Goal: Task Accomplishment & Management: Manage account settings

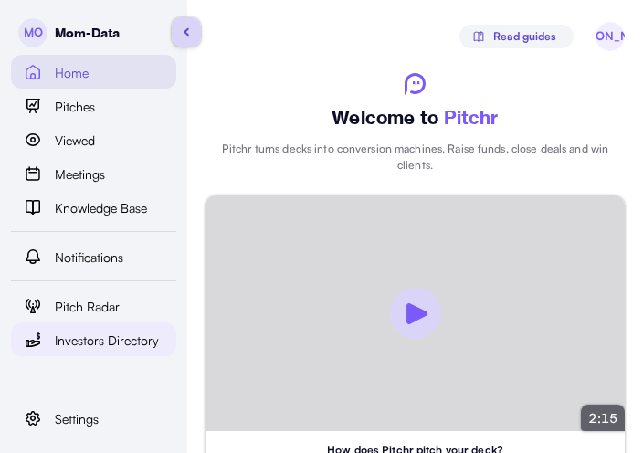
click at [132, 345] on span "Investors Directory" at bounding box center [107, 341] width 104 height 20
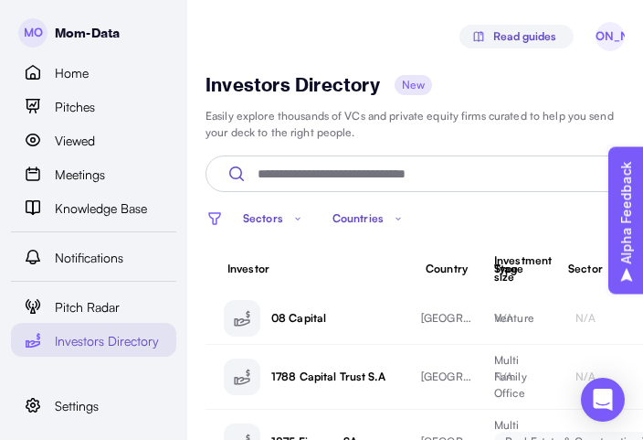
click at [359, 218] on p "Countries" at bounding box center [358, 218] width 51 height 16
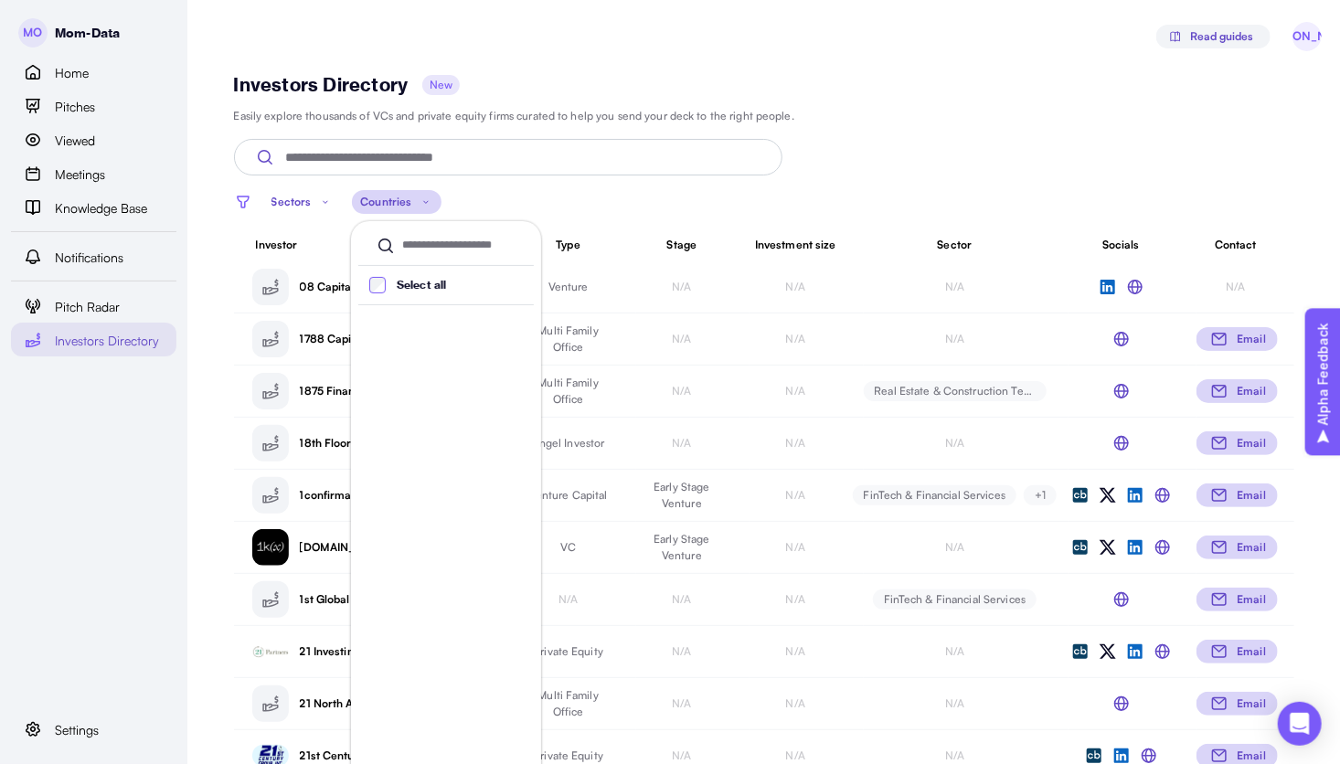
click at [387, 287] on label "Select all" at bounding box center [416, 285] width 60 height 16
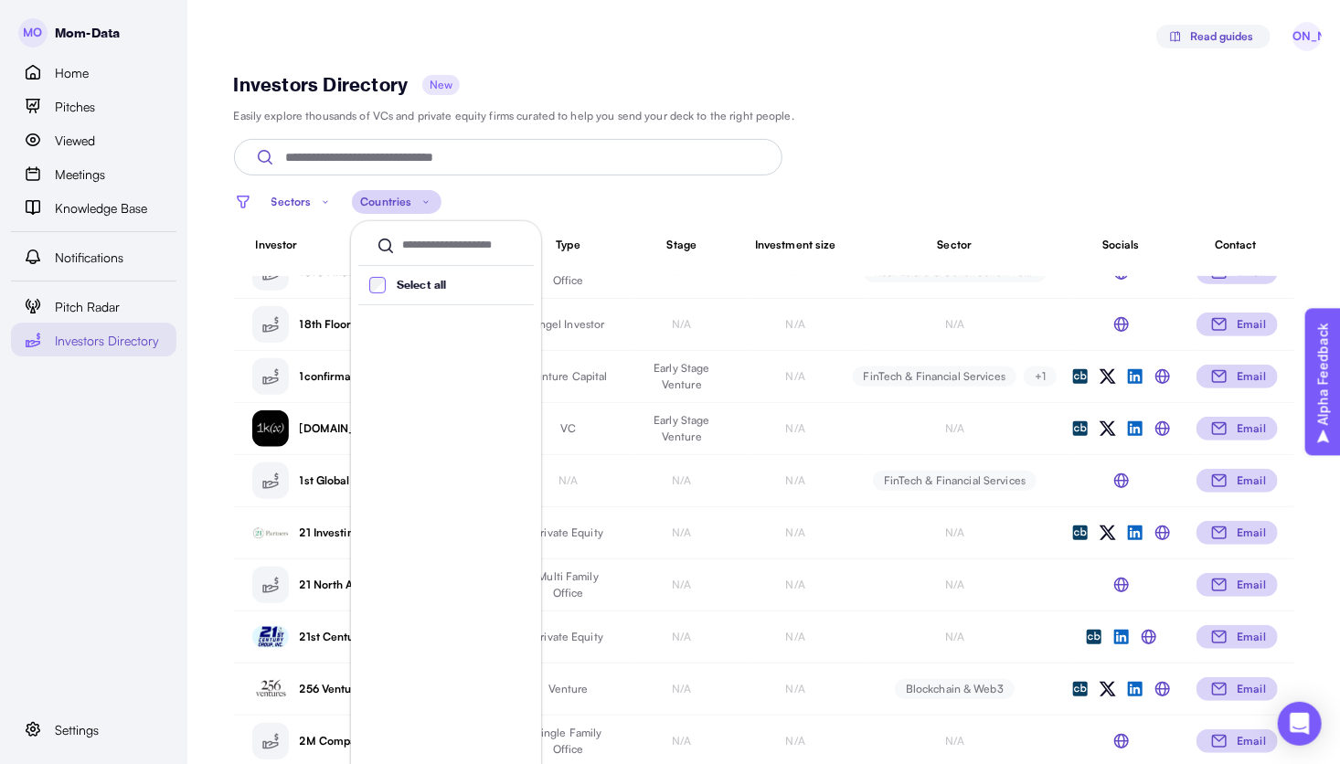
scroll to position [133, 0]
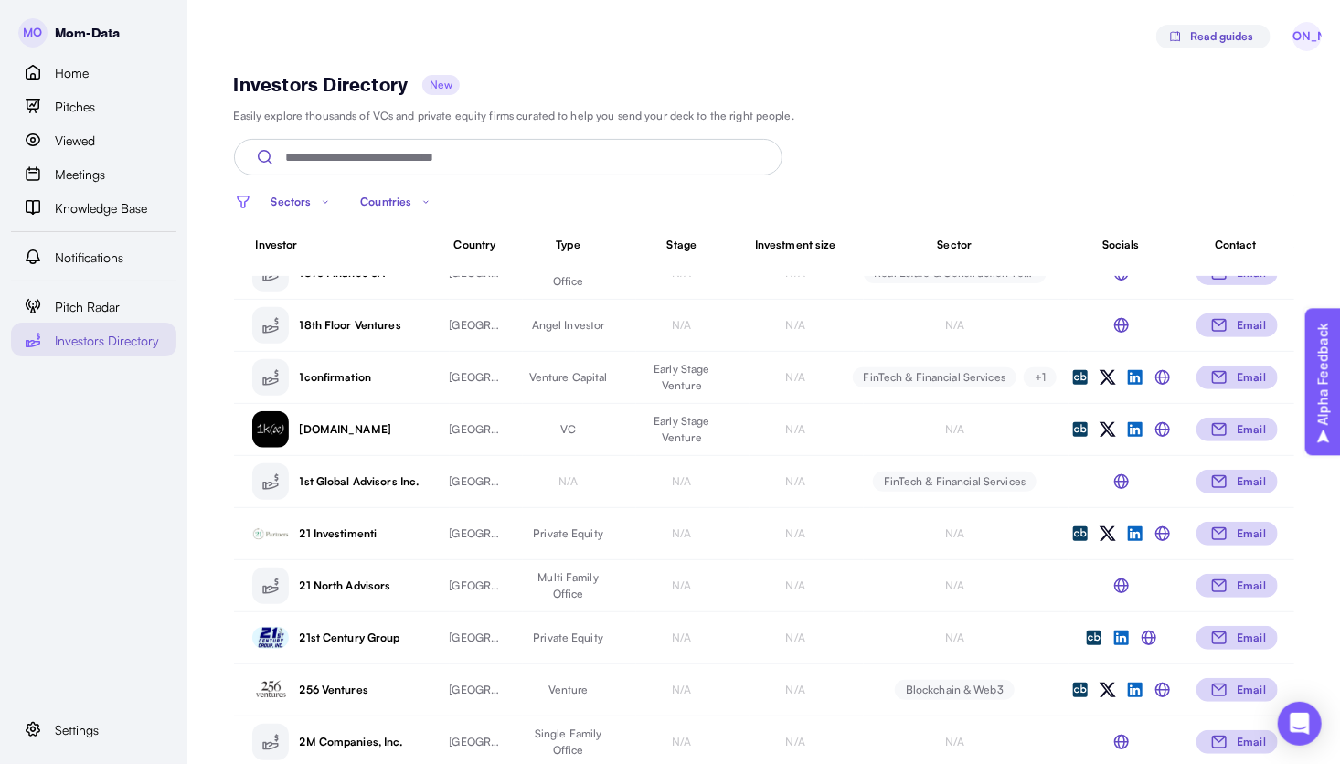
click at [642, 131] on div "Investors Directory New Easily explore thousands of VCs and private equity firm…" at bounding box center [764, 174] width 1060 height 203
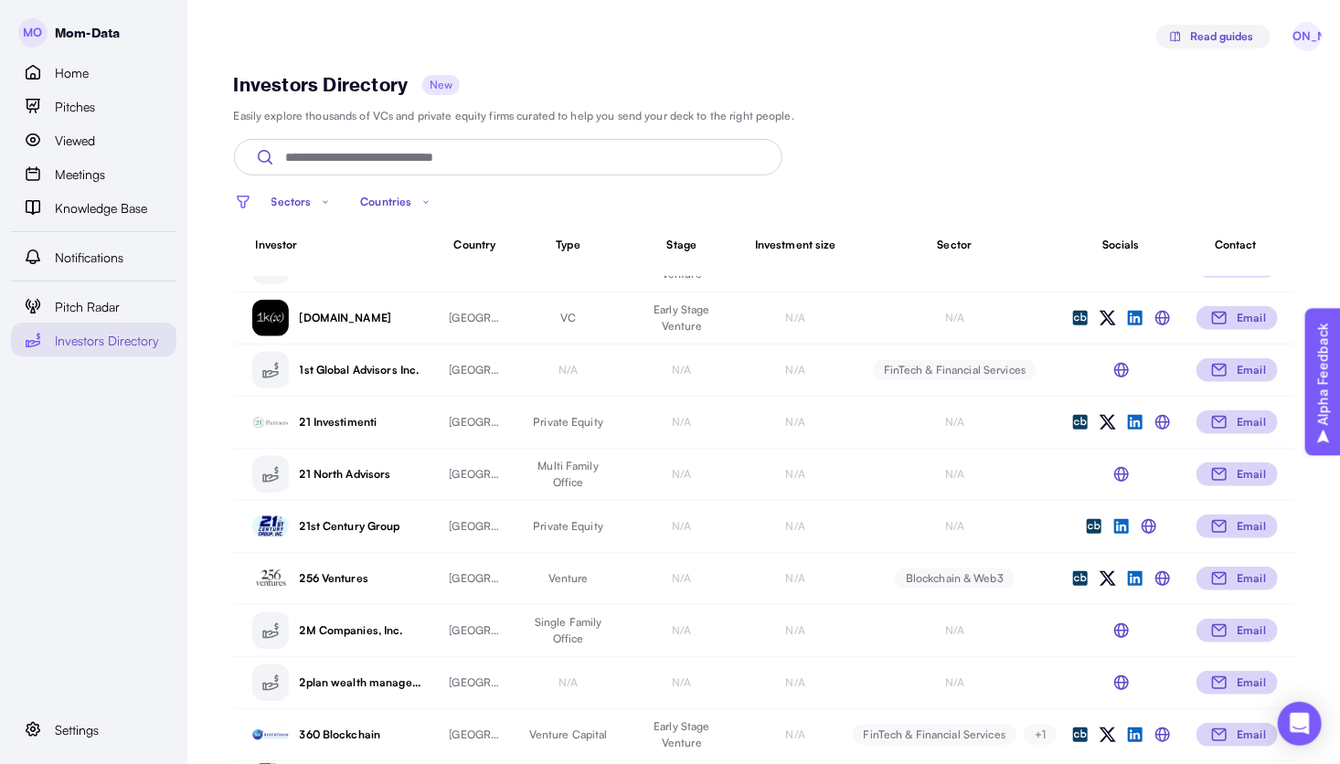
scroll to position [255, 0]
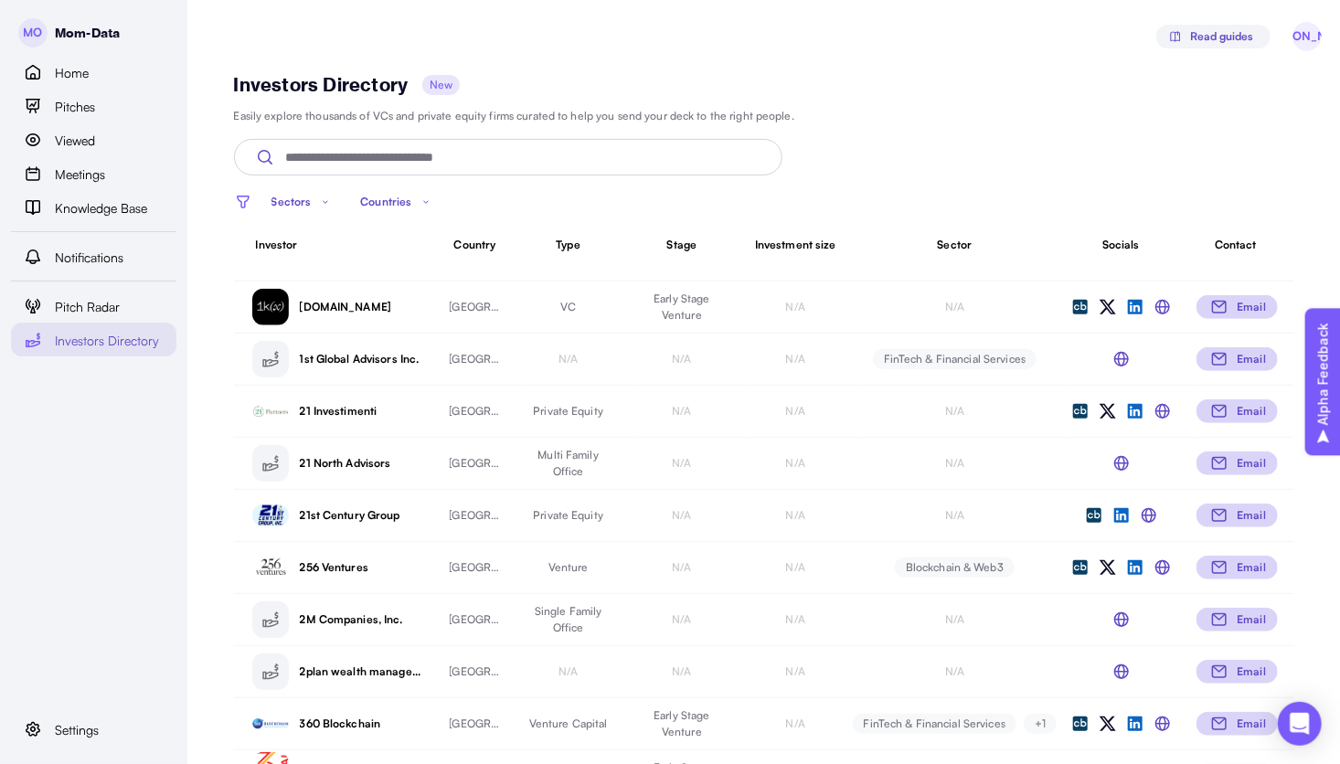
click at [378, 203] on p "Countries" at bounding box center [385, 202] width 51 height 16
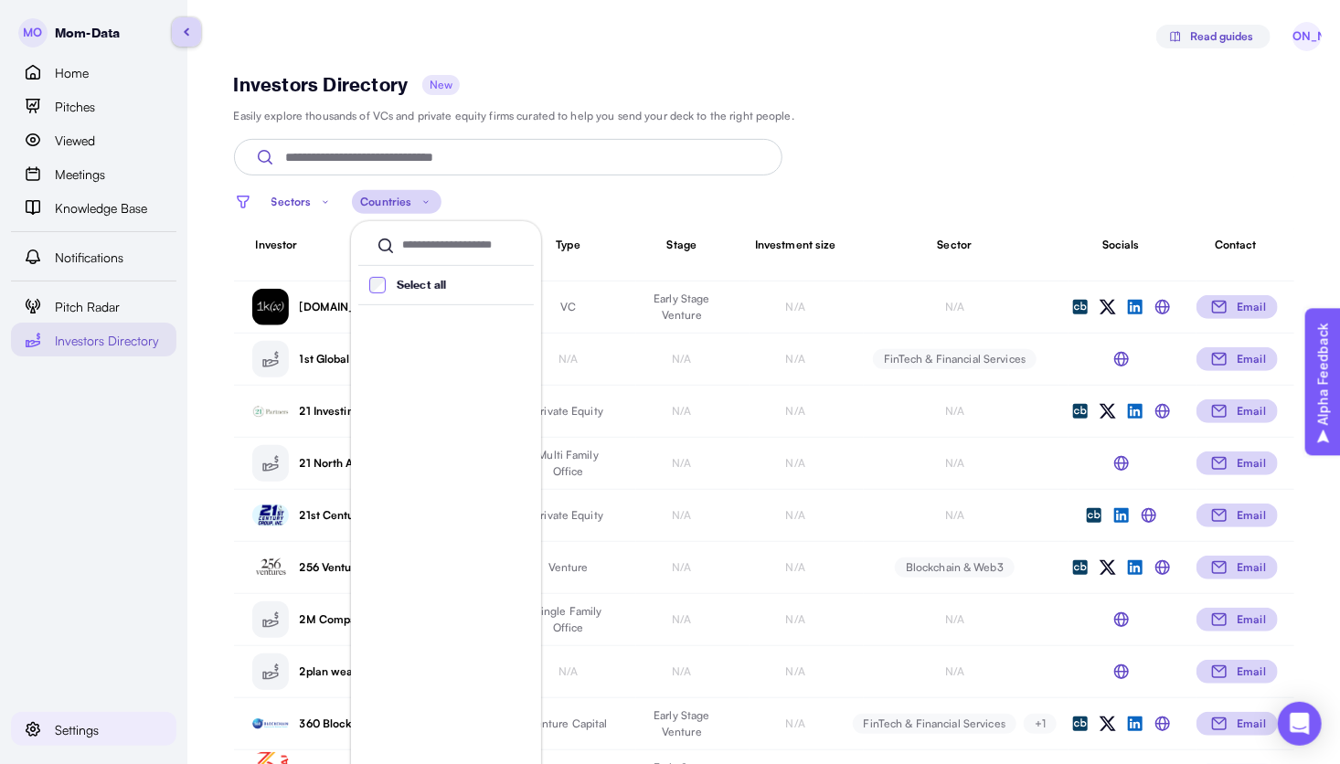
click at [89, 452] on span "Settings" at bounding box center [77, 730] width 44 height 20
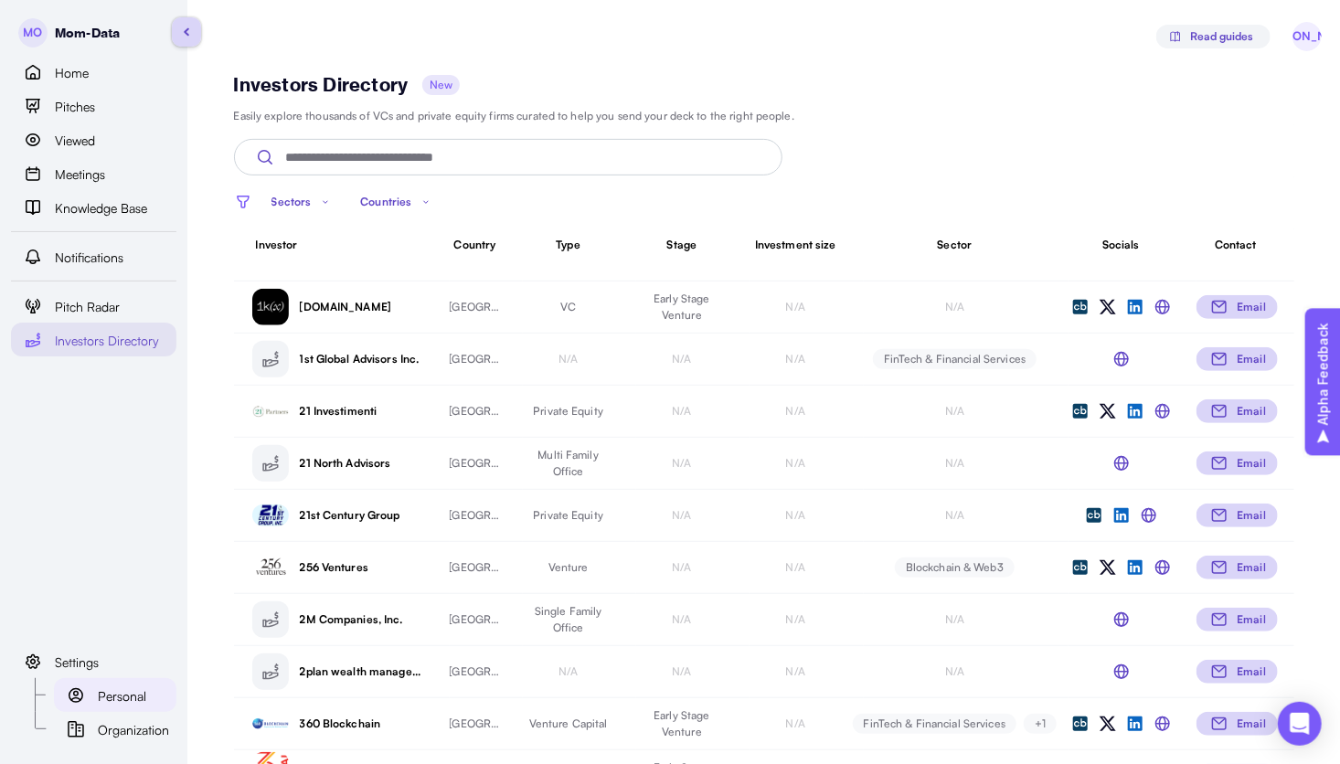
click at [131, 452] on span "Personal" at bounding box center [122, 696] width 48 height 20
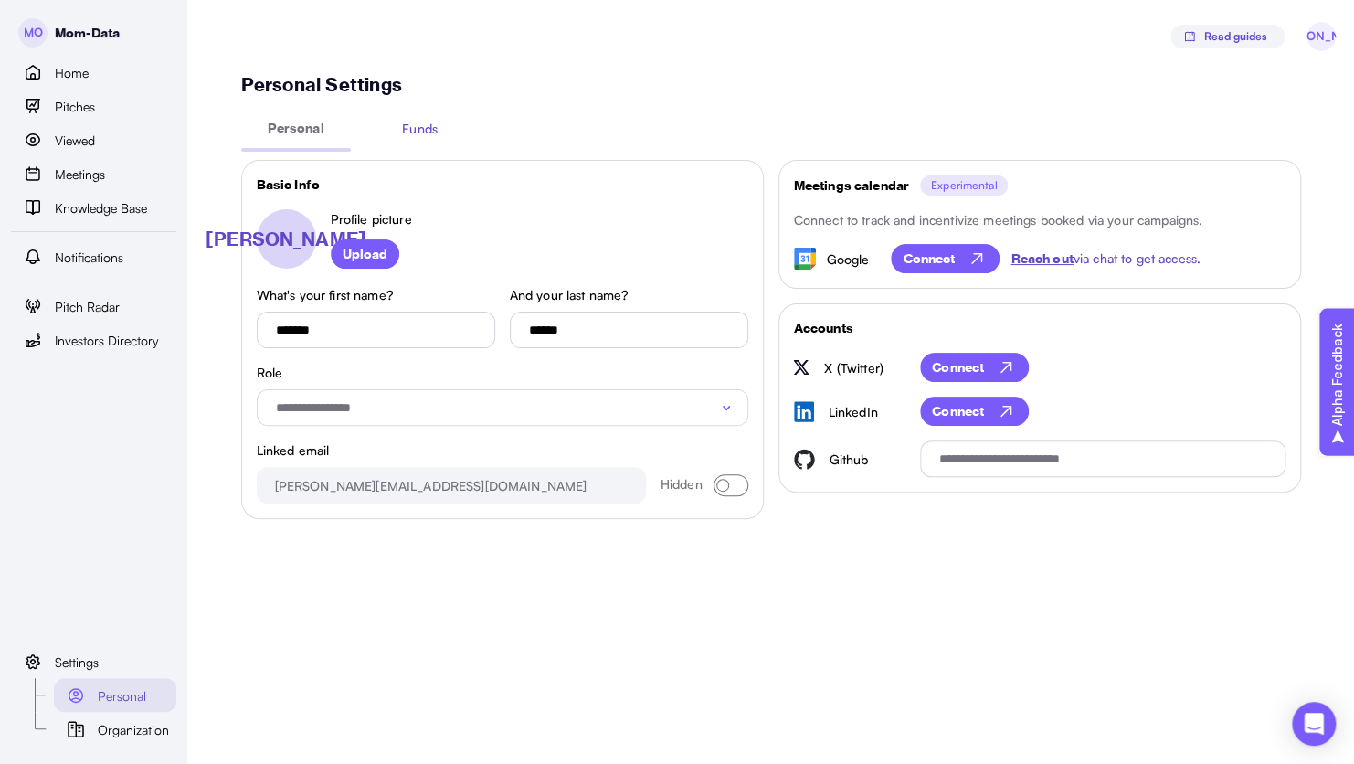
click at [435, 140] on button "Funds" at bounding box center [421, 128] width 110 height 34
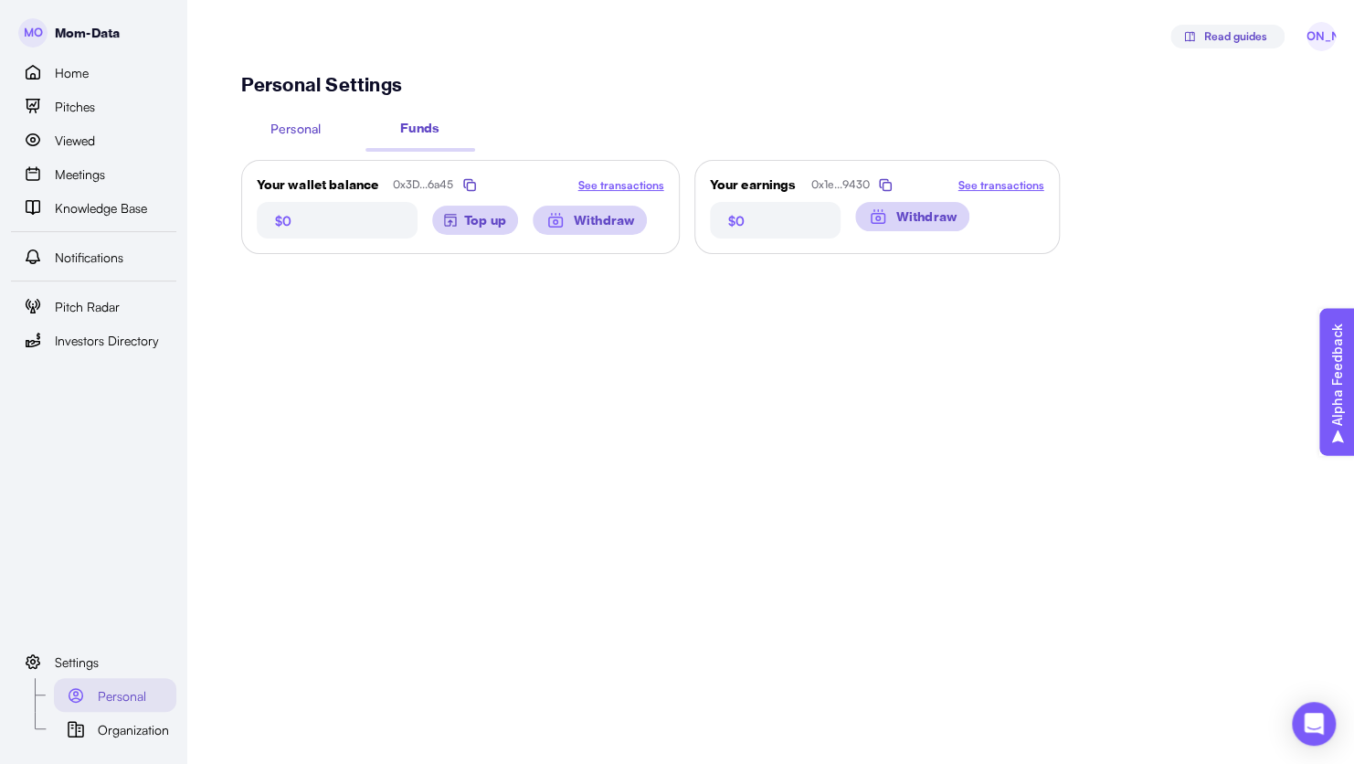
click at [301, 124] on p "Personal" at bounding box center [295, 128] width 50 height 19
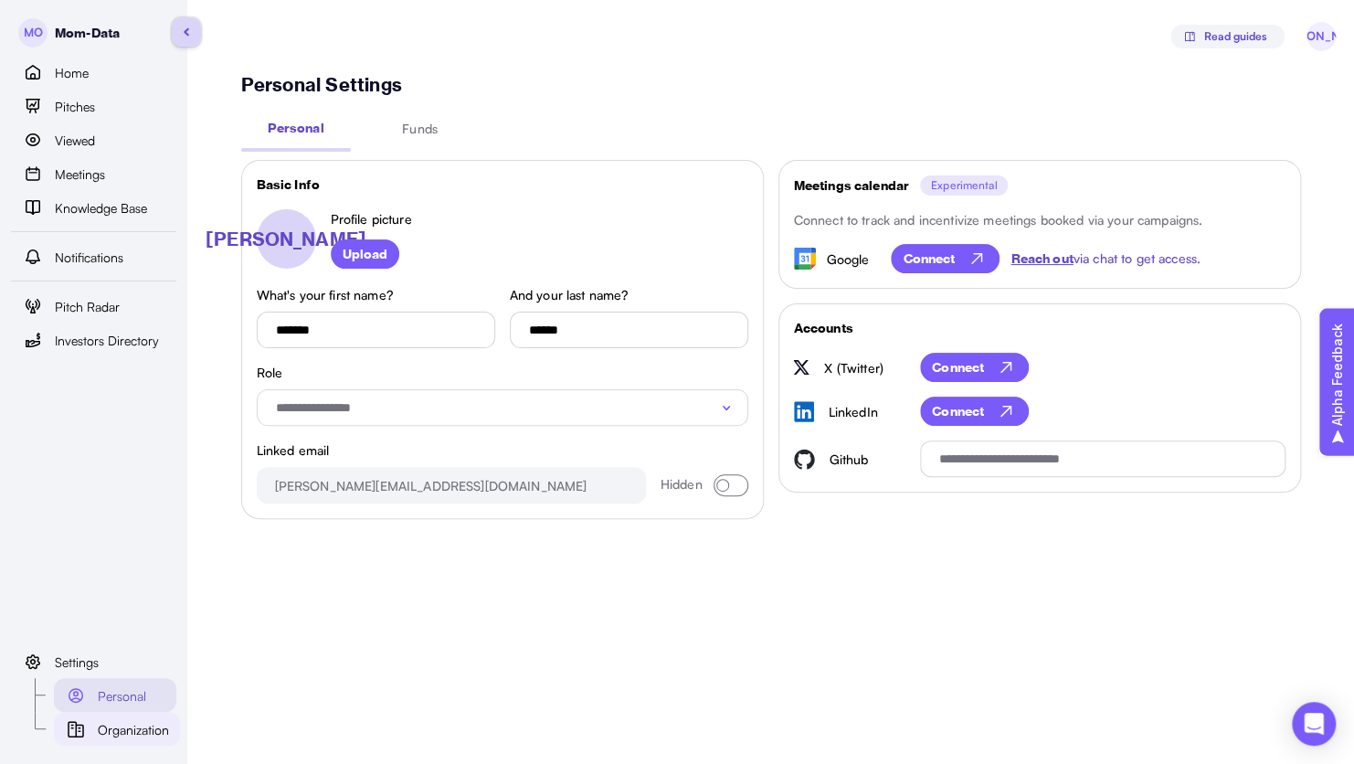
click at [158, 452] on span "Organization" at bounding box center [133, 730] width 71 height 20
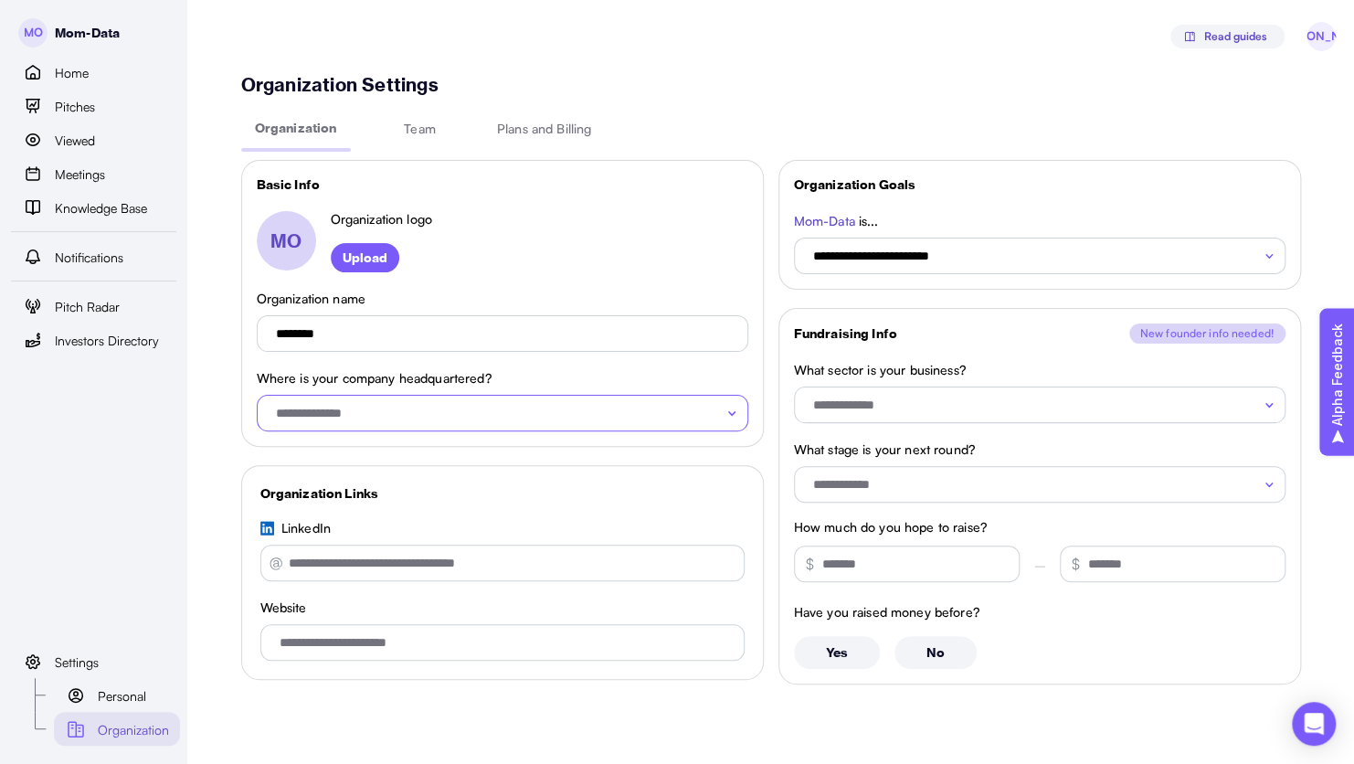
click at [483, 419] on input "Where is your company headquartered?" at bounding box center [503, 413] width 492 height 37
click at [642, 417] on input "Where is your company headquartered?" at bounding box center [503, 413] width 492 height 37
click at [642, 408] on input "What sector is your business?" at bounding box center [1040, 405] width 492 height 37
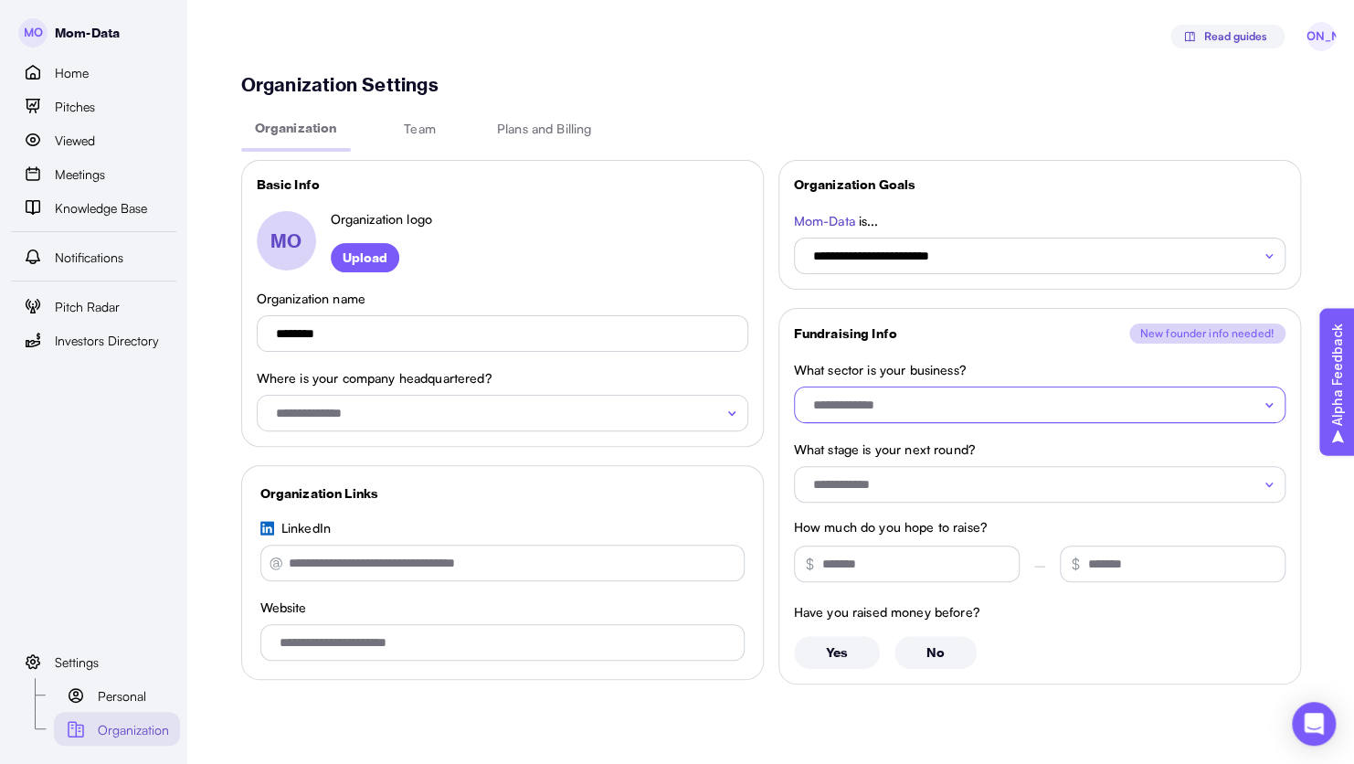
click at [642, 408] on input "What sector is your business?" at bounding box center [1040, 405] width 492 height 37
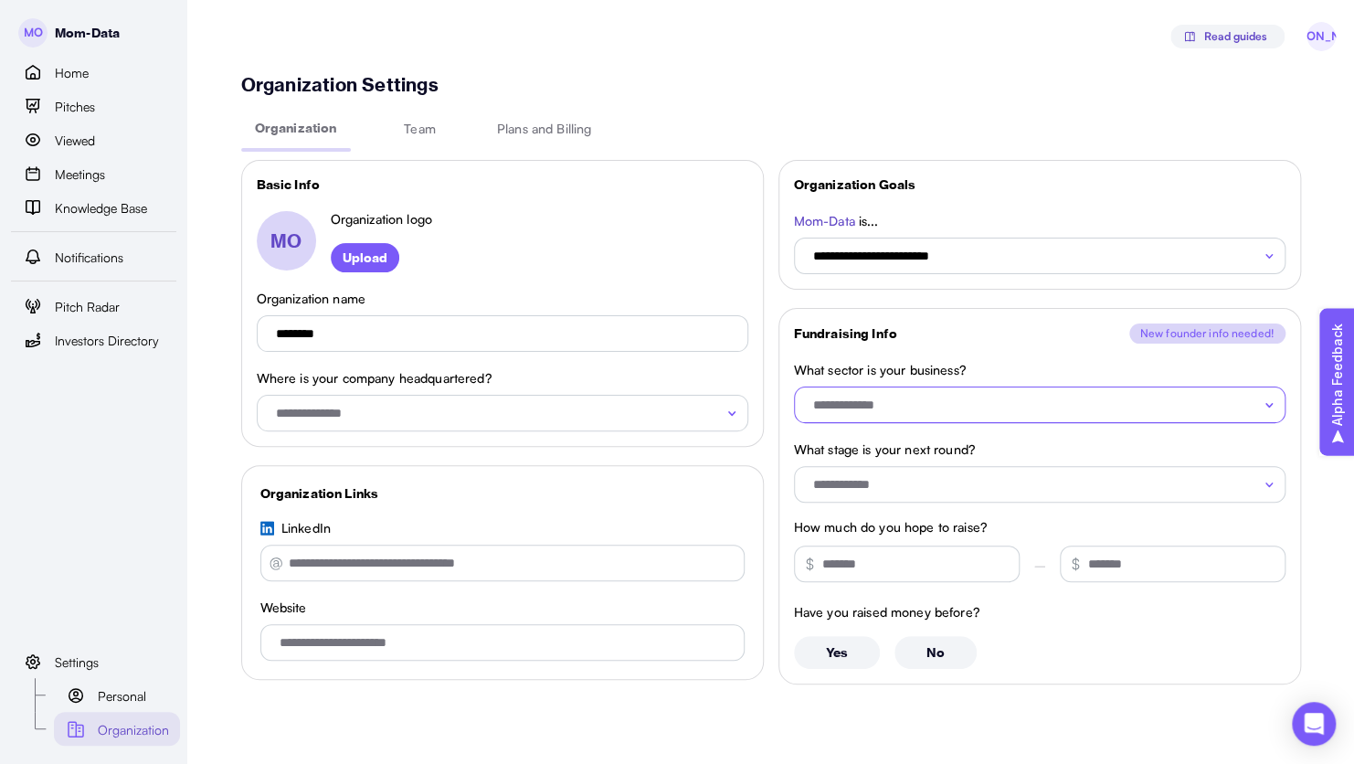
click at [642, 408] on input "What sector is your business?" at bounding box center [1040, 405] width 492 height 37
